Goal: Find specific page/section: Find specific page/section

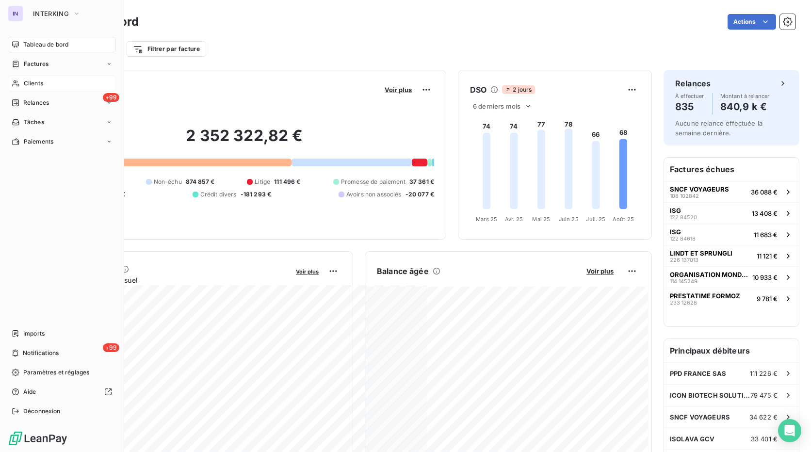
click at [38, 87] on span "Clients" at bounding box center [33, 83] width 19 height 9
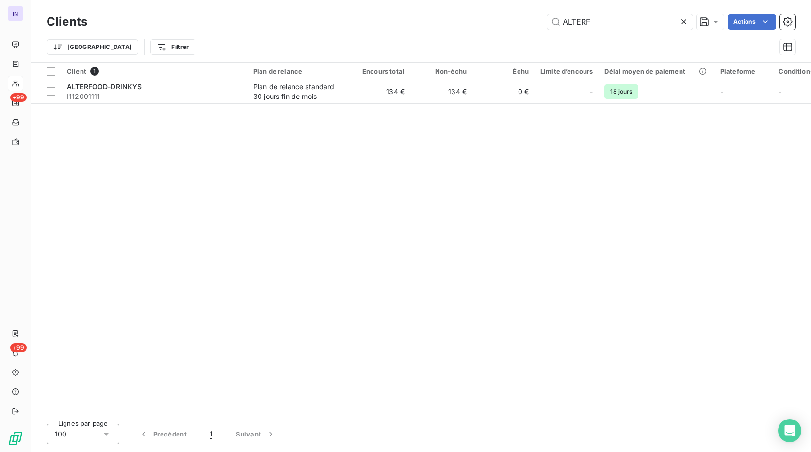
drag, startPoint x: 612, startPoint y: 21, endPoint x: 488, endPoint y: 12, distance: 124.5
click at [488, 12] on div "Clients ALTERF Actions" at bounding box center [421, 22] width 749 height 20
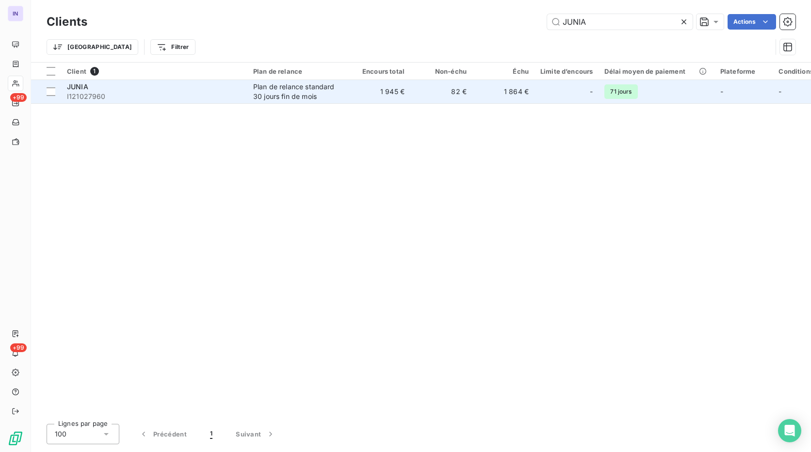
type input "JUNIA"
click at [135, 89] on div "JUNIA" at bounding box center [154, 87] width 175 height 10
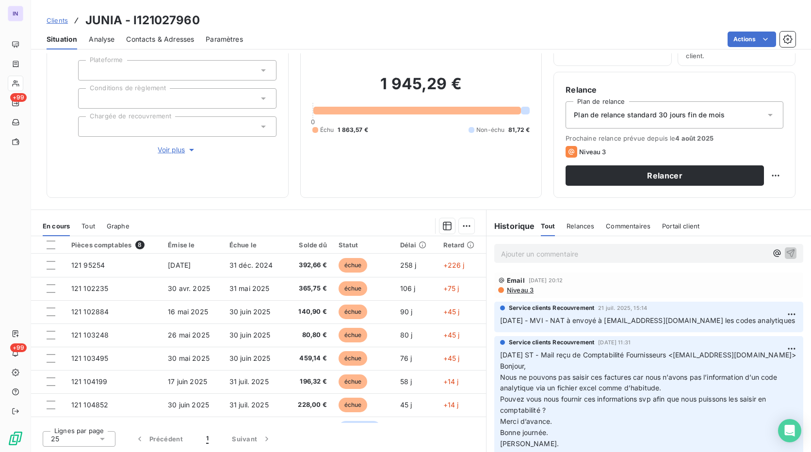
click at [211, 19] on div "Clients JUNIA - I121027960" at bounding box center [421, 20] width 780 height 17
drag, startPoint x: 211, startPoint y: 20, endPoint x: 96, endPoint y: 16, distance: 115.1
click at [96, 16] on div "Clients JUNIA - I121027960" at bounding box center [421, 20] width 780 height 17
copy h3 "JUNIA - I121027960"
